Goal: Transaction & Acquisition: Download file/media

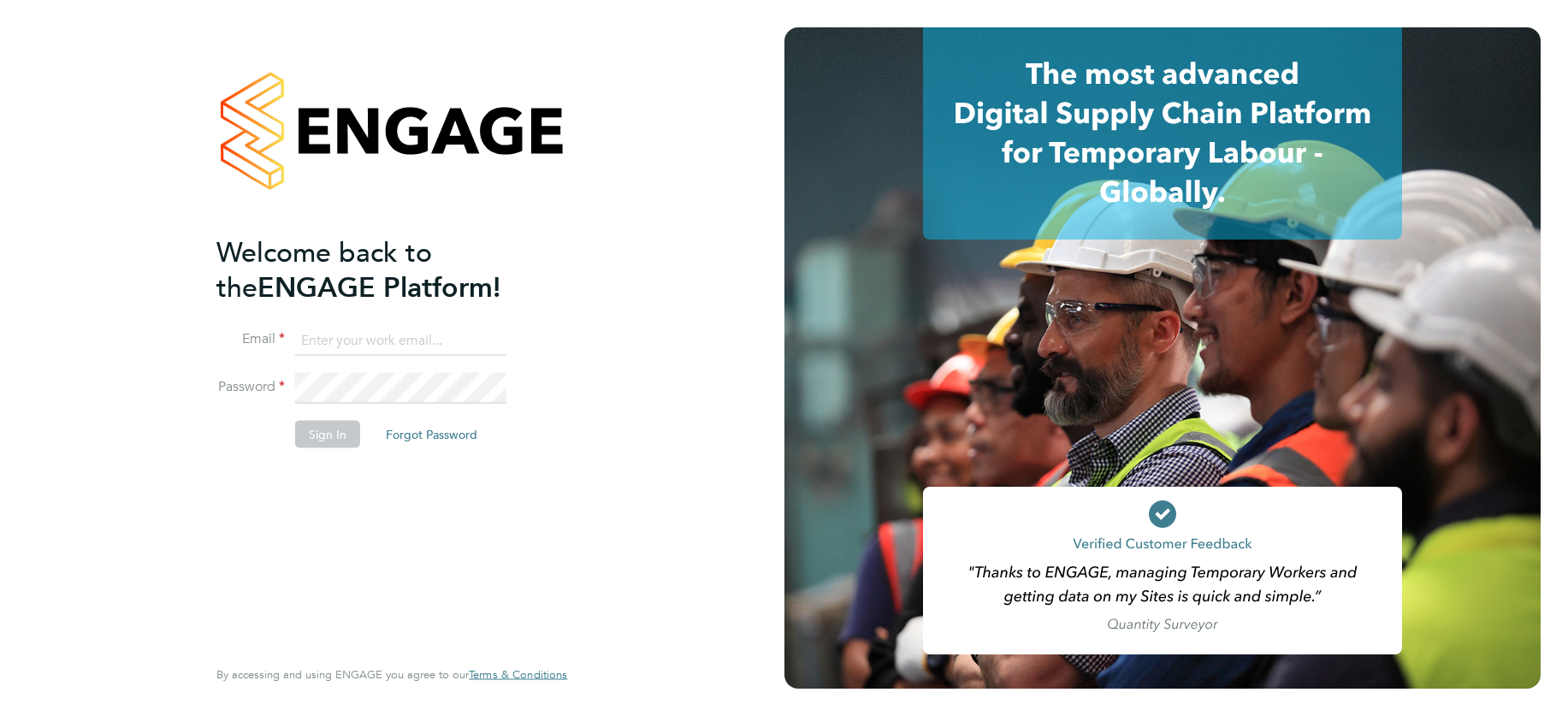
click at [386, 339] on input at bounding box center [400, 340] width 211 height 31
type input "[EMAIL_ADDRESS][DOMAIN_NAME]"
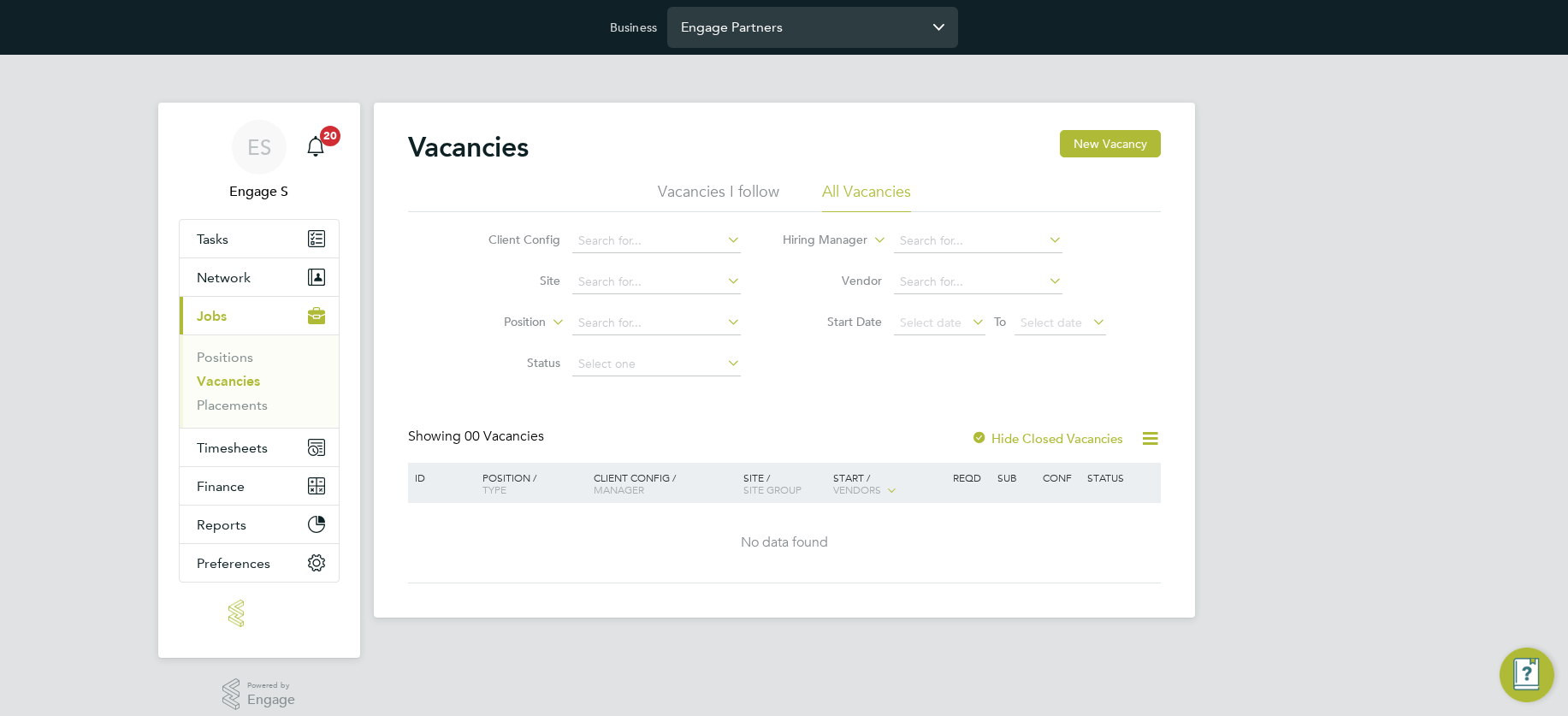
click at [745, 30] on input "Engage Partners" at bounding box center [813, 26] width 291 height 40
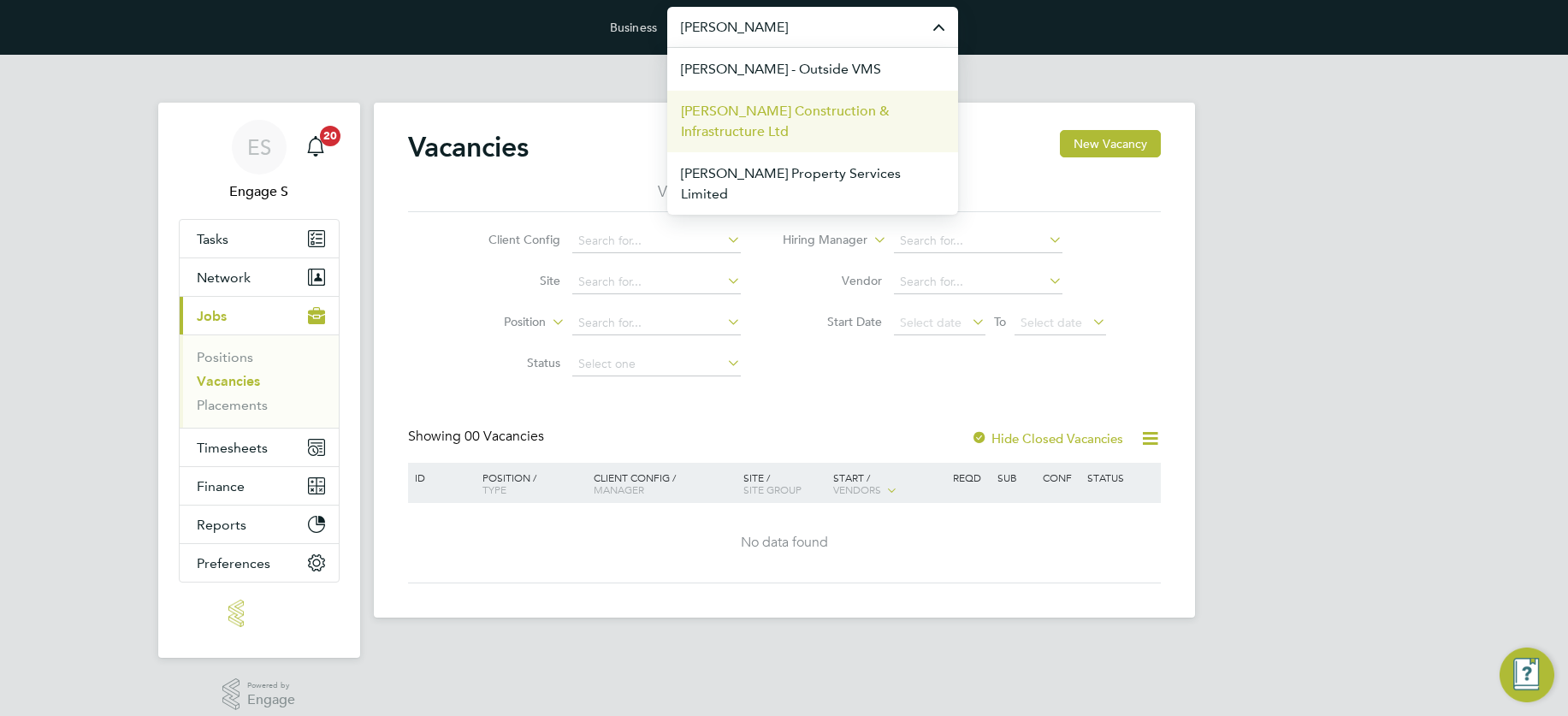
click at [773, 124] on span "[PERSON_NAME] Construction & Infrastructure Ltd" at bounding box center [812, 121] width 263 height 41
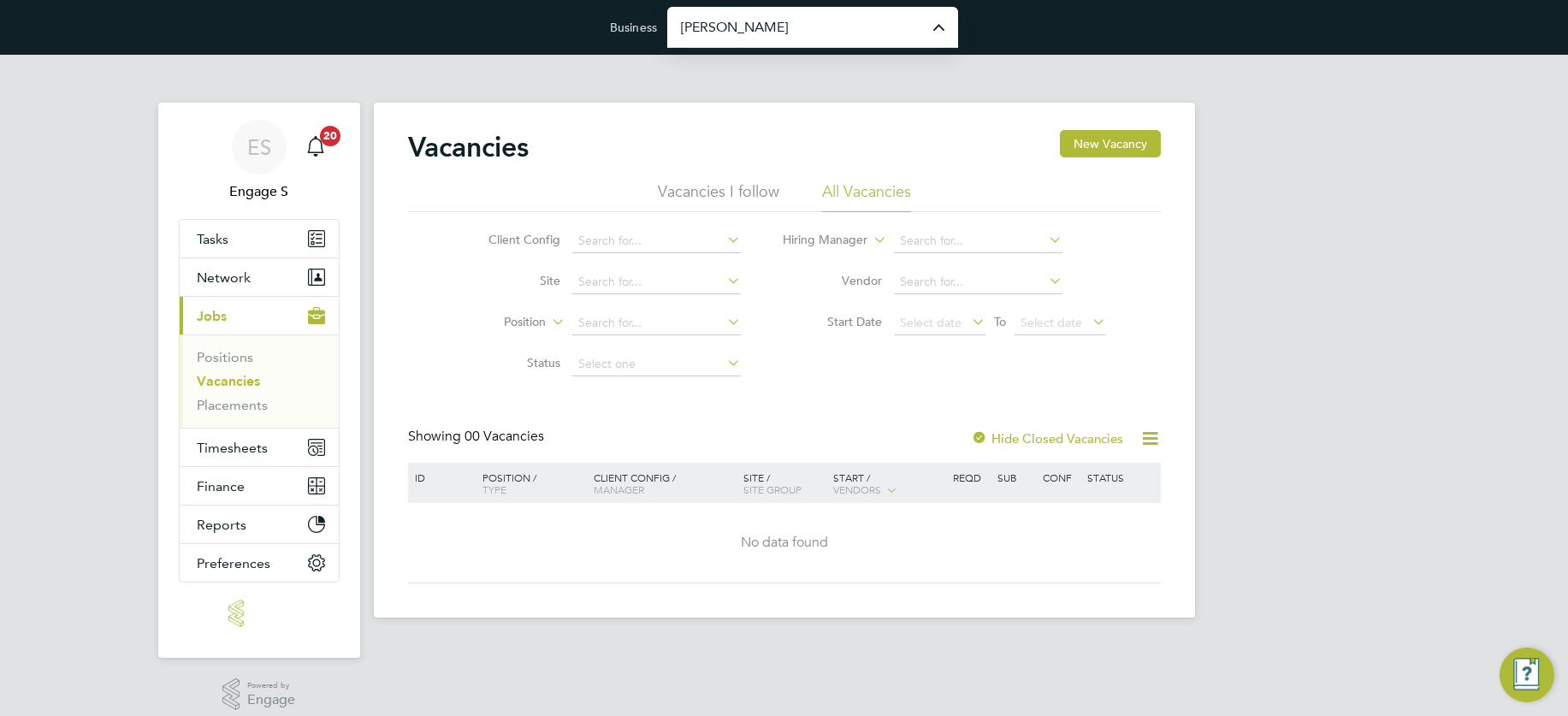
type input "[PERSON_NAME] Construction & Infrastructure Ltd"
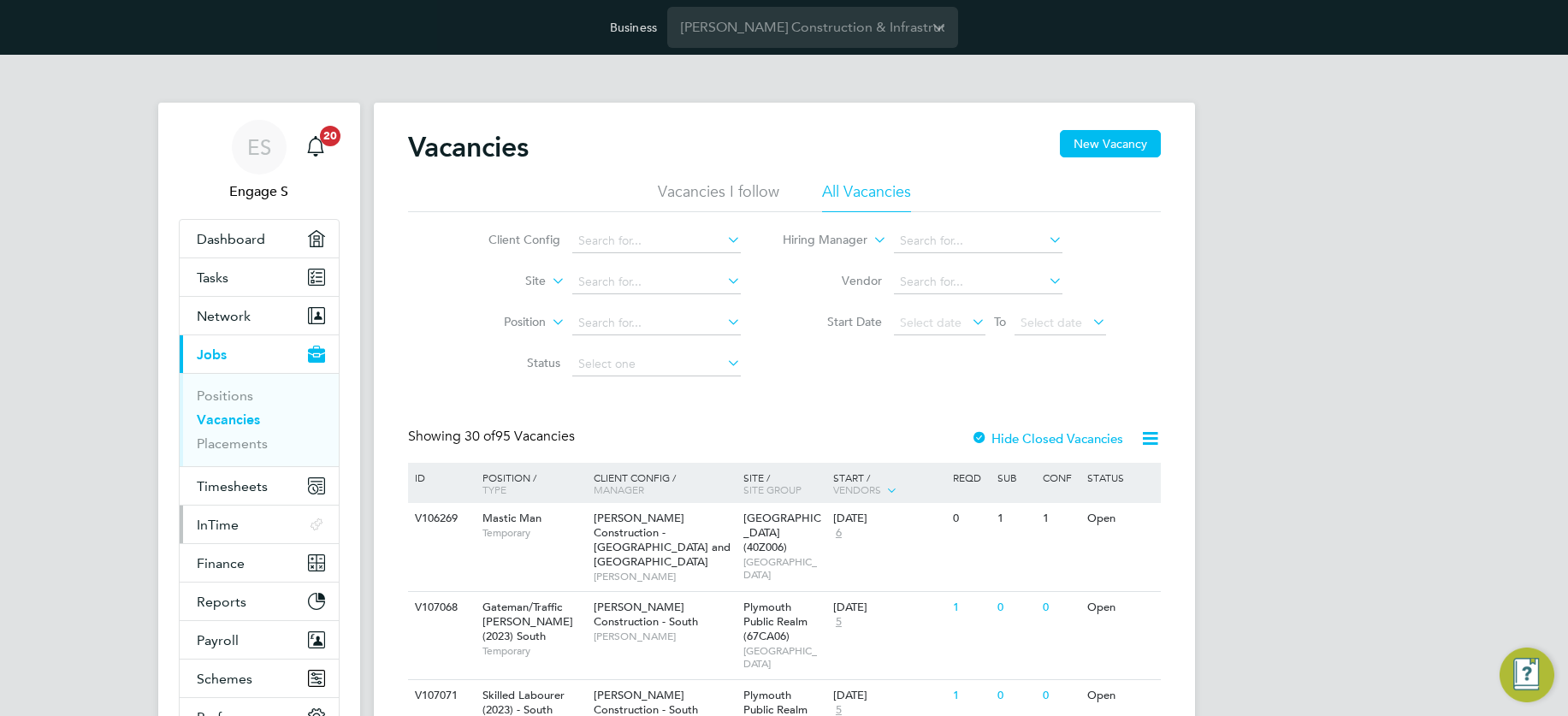
scroll to position [4, 0]
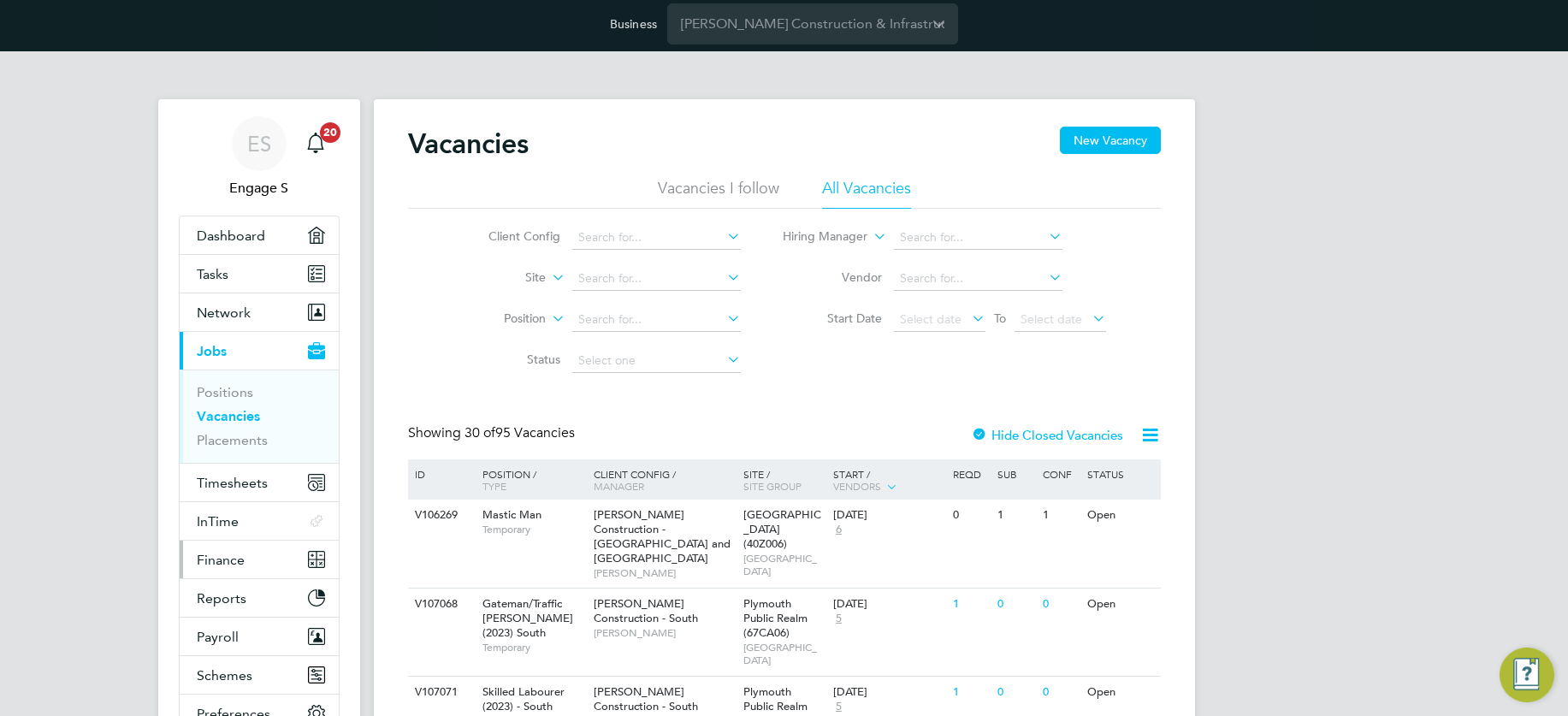
click at [227, 558] on span "Finance" at bounding box center [221, 561] width 48 height 17
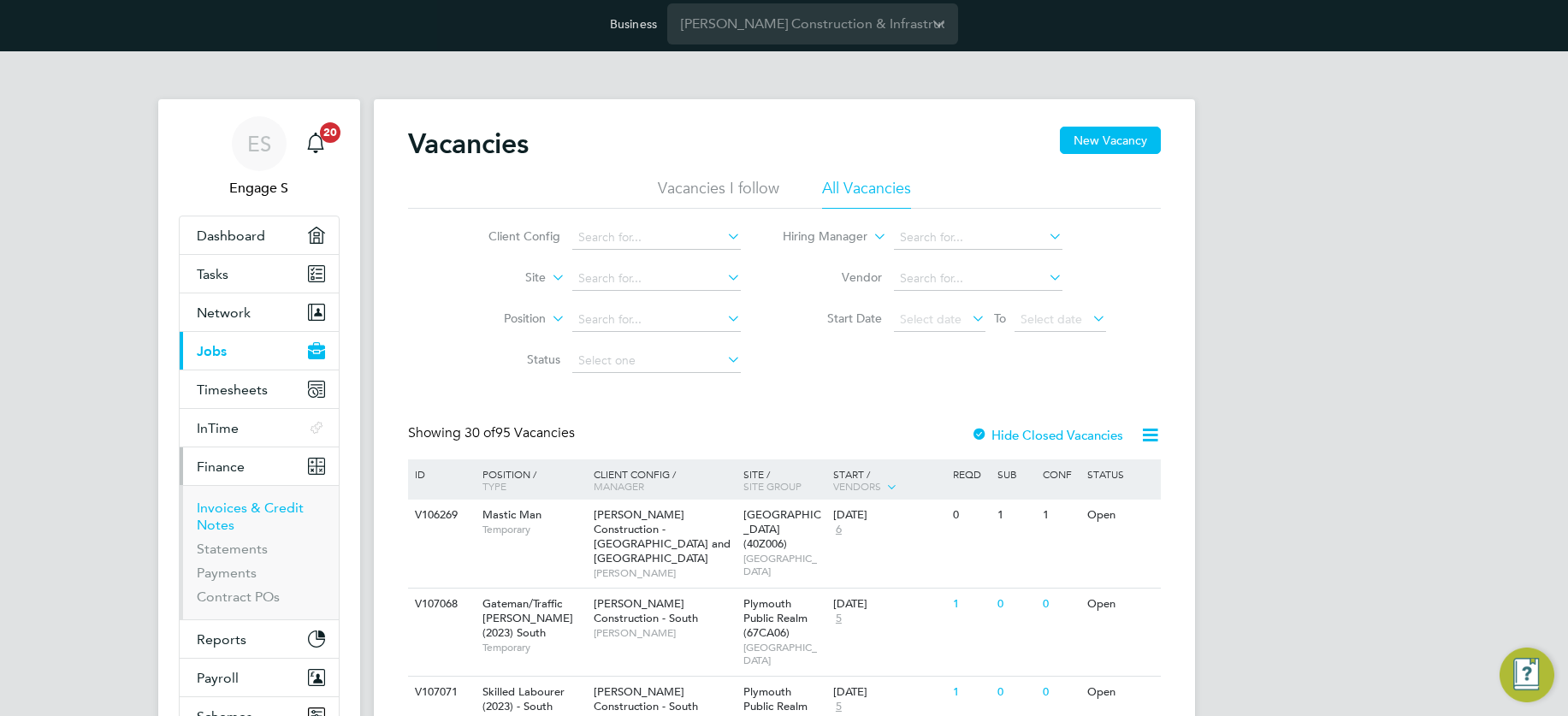
click at [234, 507] on link "Invoices & Credit Notes" at bounding box center [251, 516] width 107 height 33
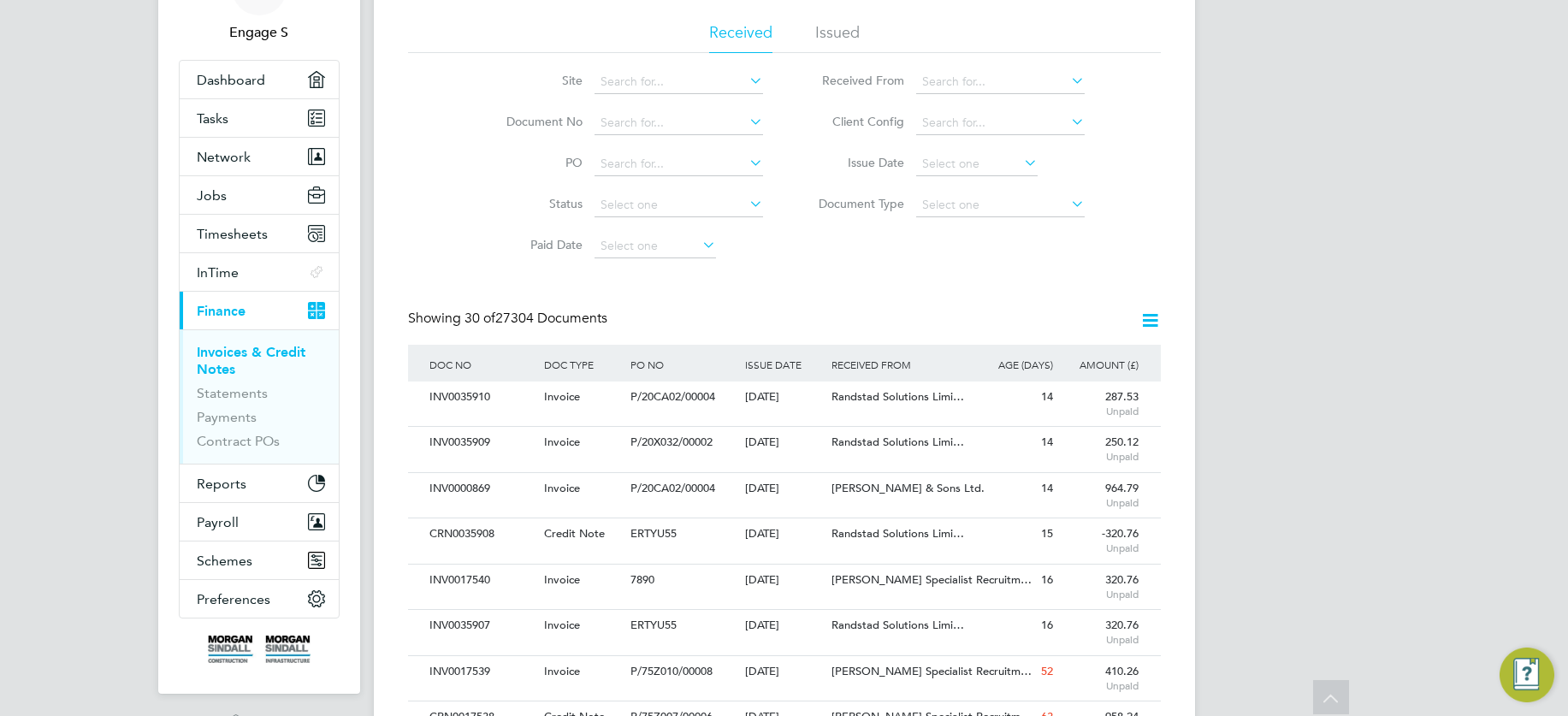
click at [699, 245] on icon at bounding box center [699, 245] width 0 height 24
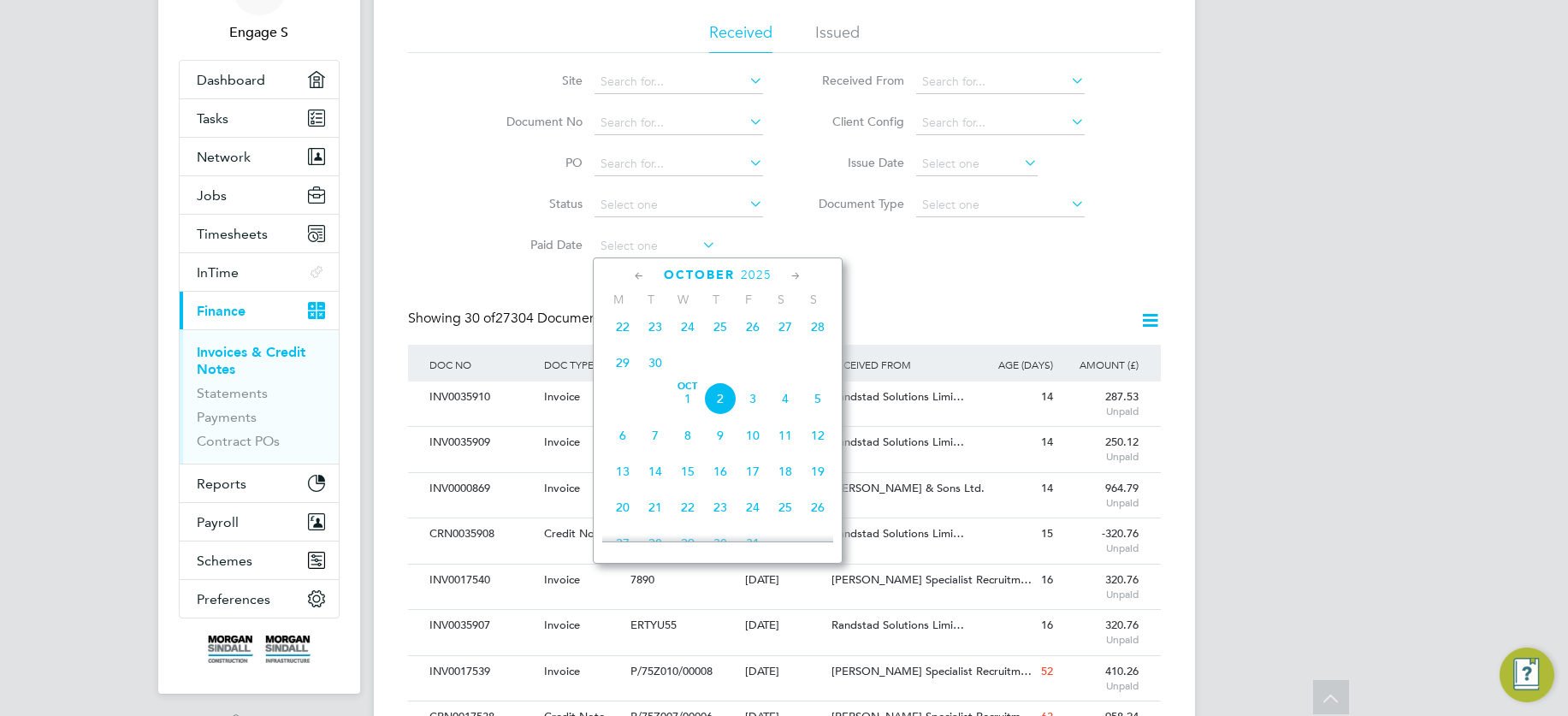
click at [637, 273] on icon at bounding box center [640, 277] width 17 height 19
click at [721, 373] on span "11" at bounding box center [719, 366] width 32 height 32
type input "11 Sep 2025"
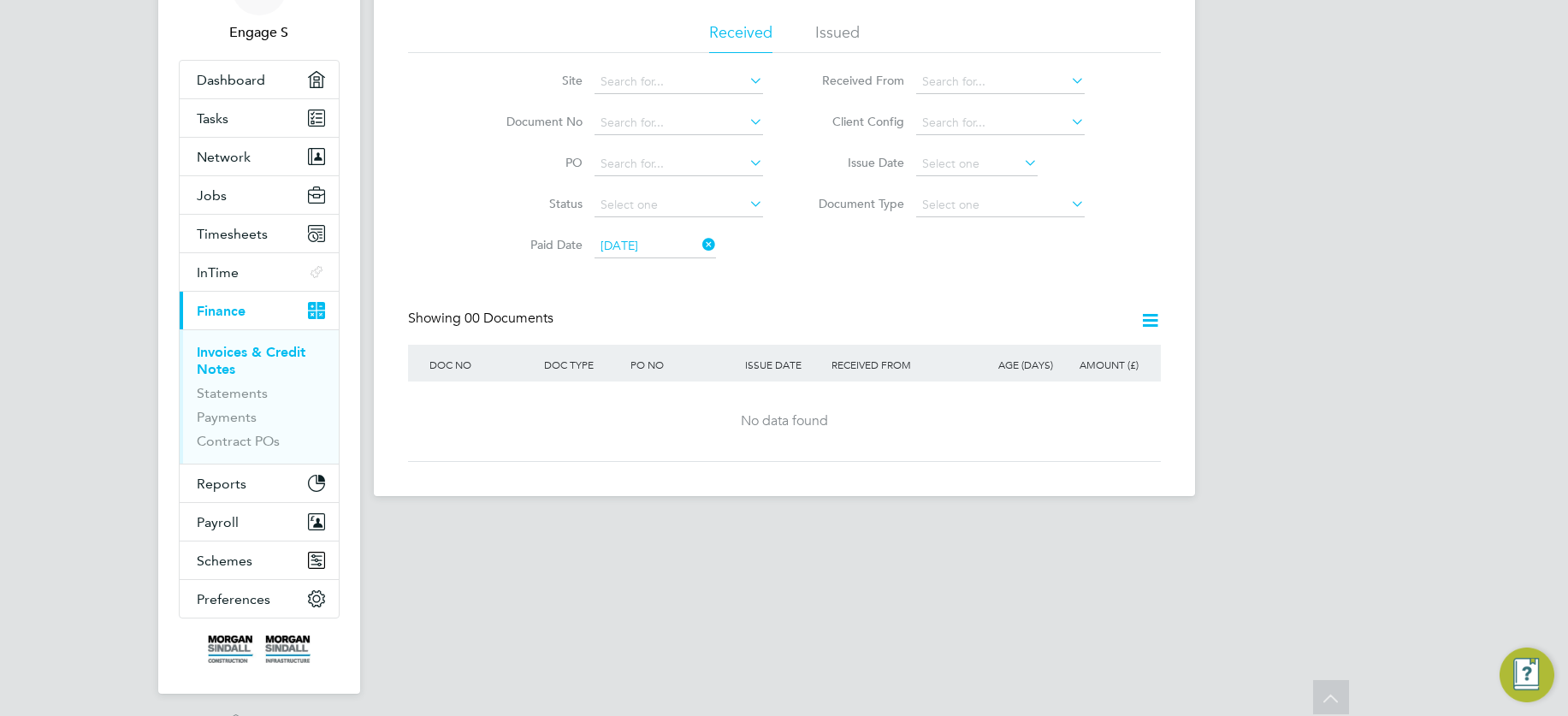
click at [1147, 316] on icon at bounding box center [1149, 320] width 21 height 21
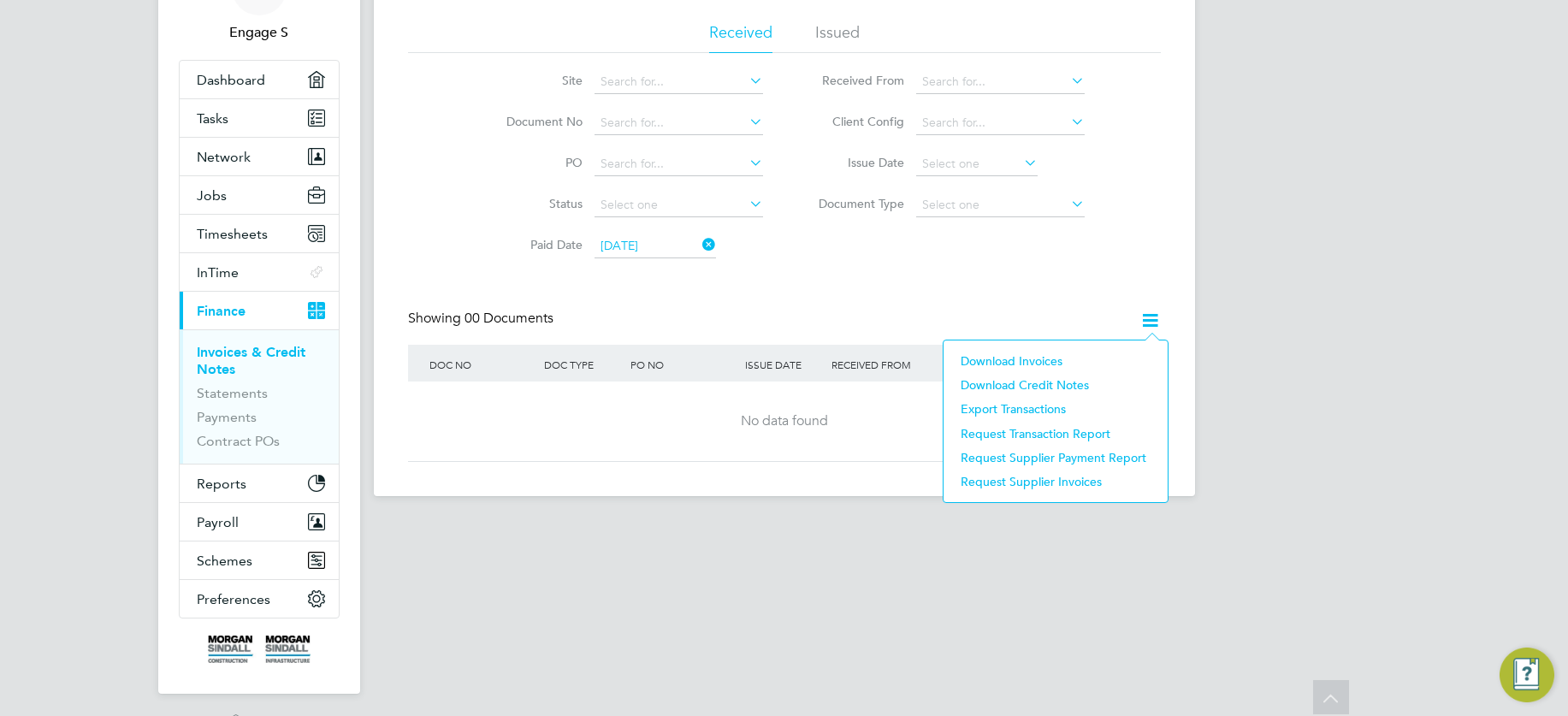
click at [1025, 358] on li "Download Invoices" at bounding box center [1056, 361] width 207 height 24
